Goal: Communication & Community: Answer question/provide support

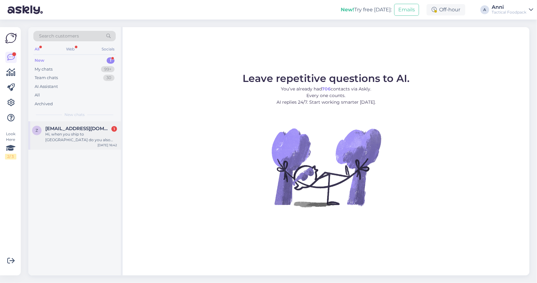
click at [85, 133] on div "Hi, when you ship to [GEOGRAPHIC_DATA] do you also take care of the import tax …" at bounding box center [81, 136] width 72 height 11
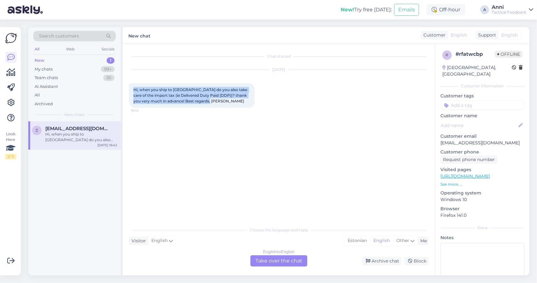
drag, startPoint x: 211, startPoint y: 102, endPoint x: 134, endPoint y: 90, distance: 78.4
click at [134, 90] on div "Hi, when you ship to [GEOGRAPHIC_DATA] do you also take care of the import tax …" at bounding box center [192, 95] width 126 height 25
copy span "Hi, when you ship to [GEOGRAPHIC_DATA] do you also take care of the import tax …"
click at [207, 177] on div "Chat started [DATE] Hi, when you ship to [GEOGRAPHIC_DATA] do you also take car…" at bounding box center [282, 134] width 306 height 168
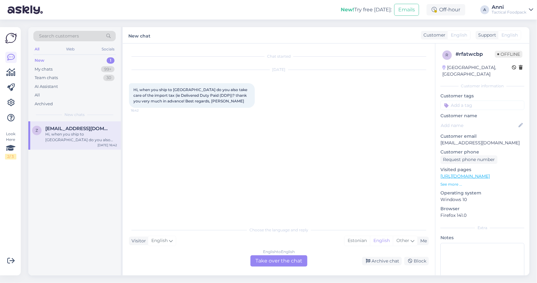
click at [261, 259] on div "English to English Take over the chat" at bounding box center [278, 260] width 57 height 11
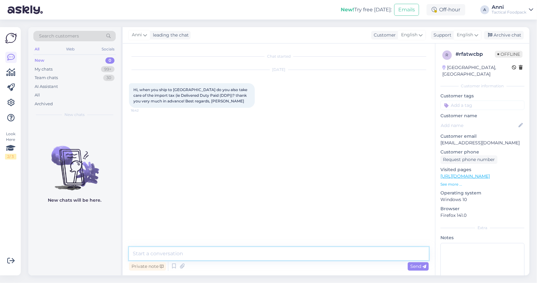
click at [203, 255] on textarea at bounding box center [279, 253] width 300 height 13
paste textarea "Dear [PERSON_NAME], Thank you for your message. Please note that we do not ship…"
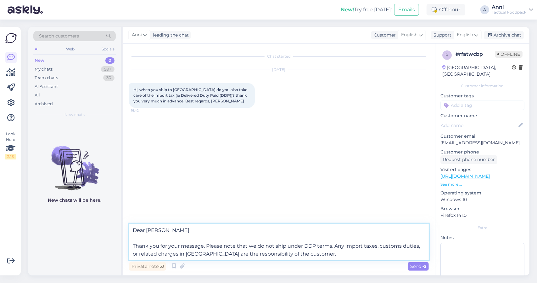
click at [145, 229] on textarea "Dear [PERSON_NAME], Thank you for your message. Please note that we do not ship…" at bounding box center [279, 241] width 300 height 37
click at [139, 236] on textarea "Hello [PERSON_NAME], Thank you for your message. Please note that we do not shi…" at bounding box center [279, 241] width 300 height 37
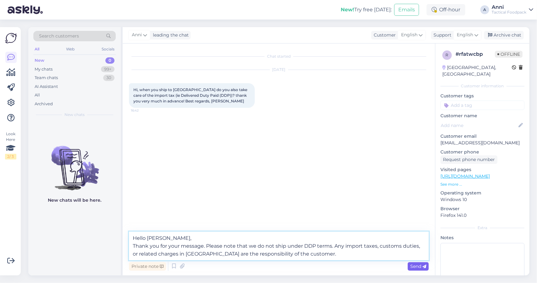
type textarea "Hello [PERSON_NAME], Thank you for your message. Please note that we do not shi…"
click at [413, 267] on span "Send" at bounding box center [418, 266] width 16 height 6
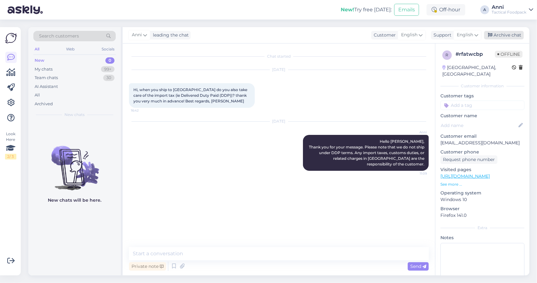
click at [500, 32] on div "Archive chat" at bounding box center [504, 35] width 40 height 8
click at [82, 34] on div "Search customers" at bounding box center [74, 36] width 82 height 10
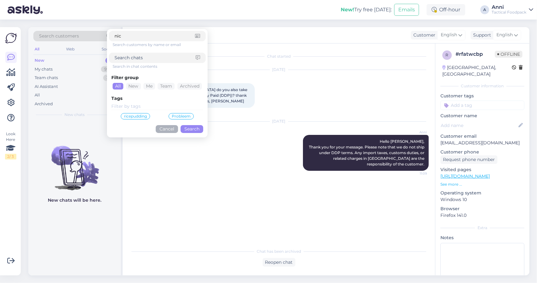
type input "nico"
click button "Search" at bounding box center [192, 129] width 23 height 8
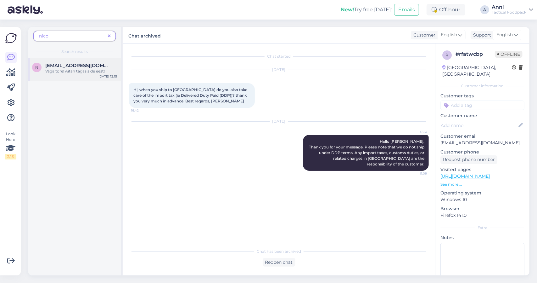
click at [82, 66] on span "[EMAIL_ADDRESS][DOMAIN_NAME]" at bounding box center [77, 66] width 65 height 6
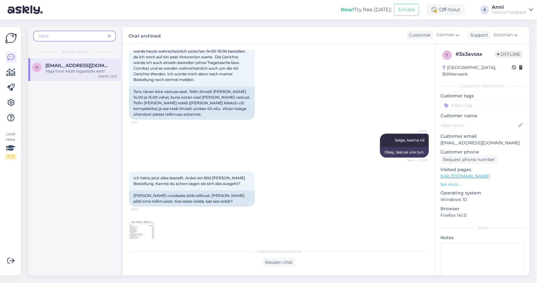
scroll to position [205, 0]
